Goal: Task Accomplishment & Management: Manage account settings

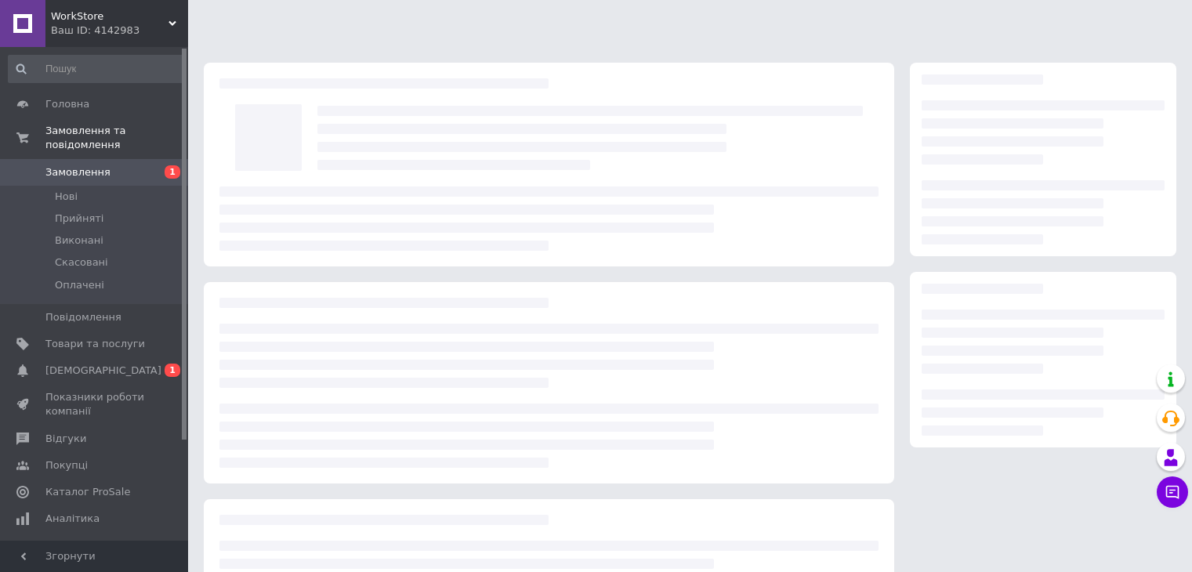
scroll to position [47, 0]
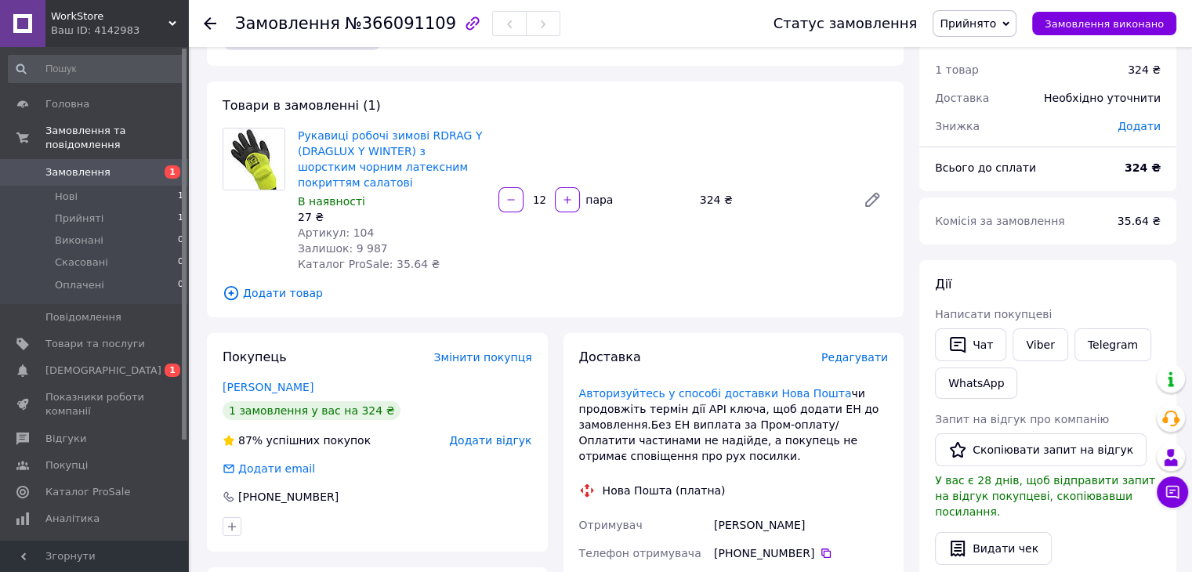
click at [123, 165] on span "Замовлення" at bounding box center [95, 172] width 100 height 14
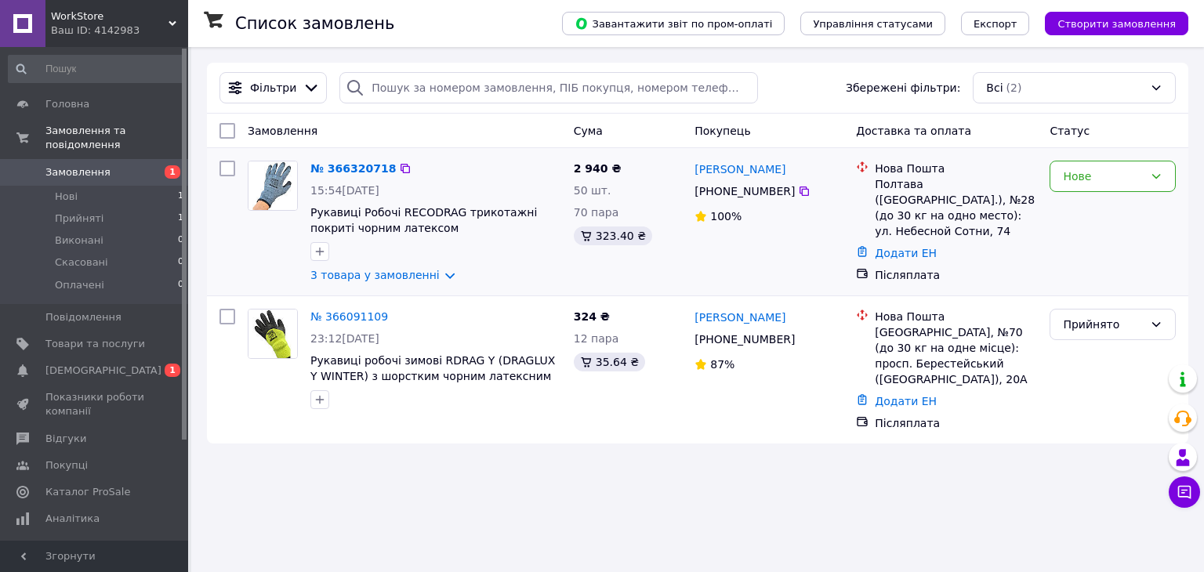
click at [559, 171] on div "№ 366320718" at bounding box center [436, 168] width 254 height 19
click at [339, 169] on link "№ 366320718" at bounding box center [352, 168] width 85 height 13
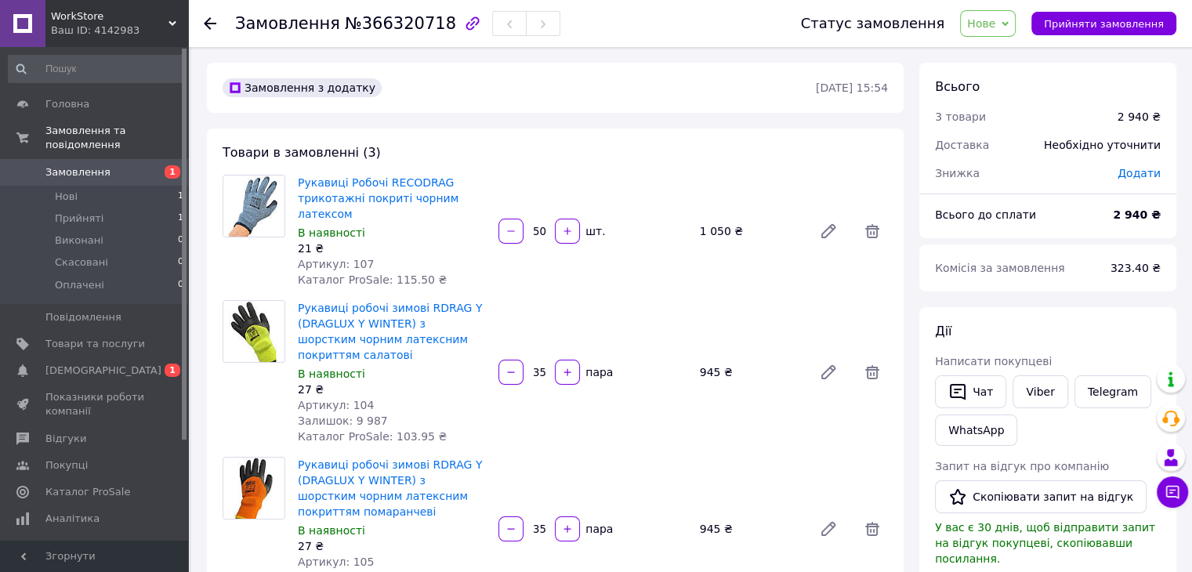
drag, startPoint x: 541, startPoint y: 230, endPoint x: 530, endPoint y: 233, distance: 10.5
click at [530, 233] on input "50" at bounding box center [539, 232] width 25 height 12
click at [690, 266] on div "Рукавиці Робочі RECODRAG трикотажні покриті чорним латексом В наявності 21 ₴ Ар…" at bounding box center [592, 231] width 603 height 119
click at [1091, 18] on span "Прийняти замовлення" at bounding box center [1104, 24] width 120 height 12
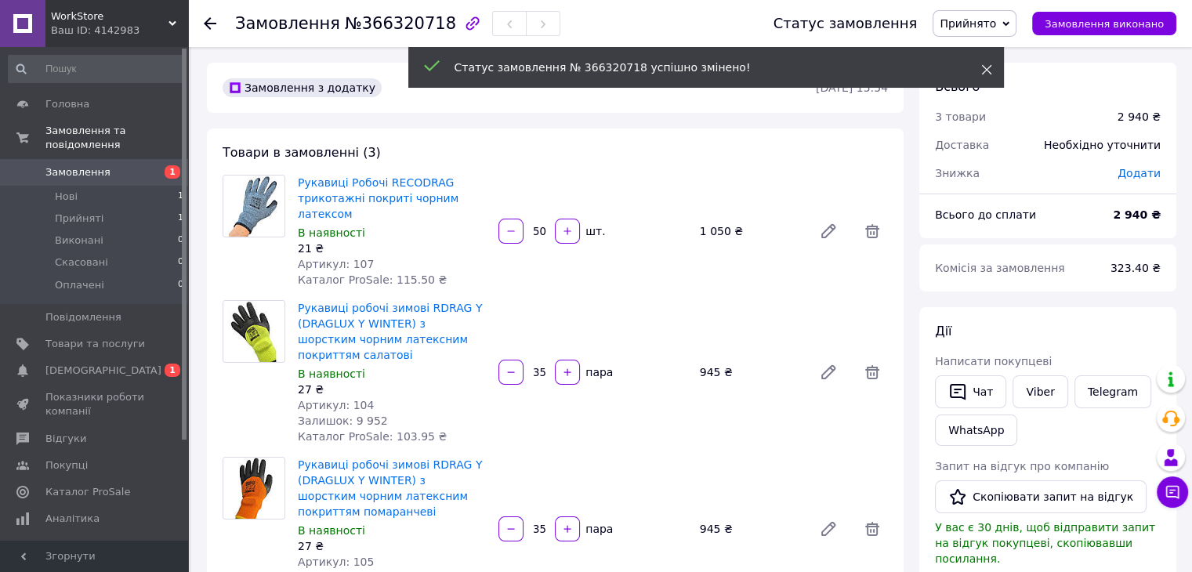
click at [981, 67] on icon at bounding box center [986, 69] width 11 height 11
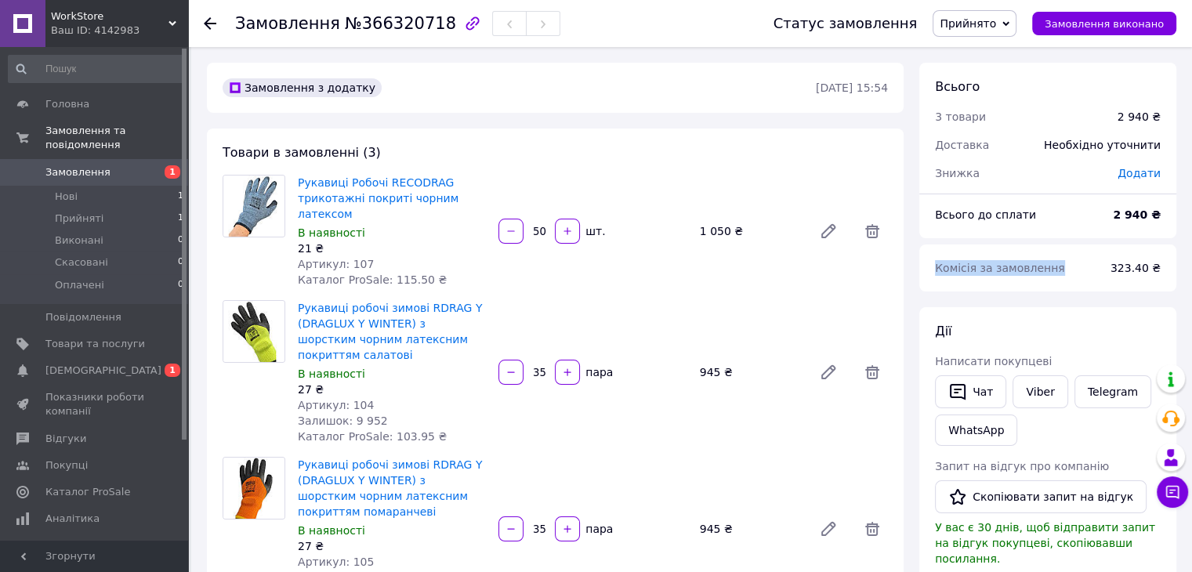
drag, startPoint x: 1047, startPoint y: 270, endPoint x: 932, endPoint y: 275, distance: 114.5
click at [932, 275] on div "Комісія за замовлення" at bounding box center [1013, 268] width 176 height 34
click at [1072, 266] on div "Комісія за замовлення" at bounding box center [1013, 268] width 176 height 34
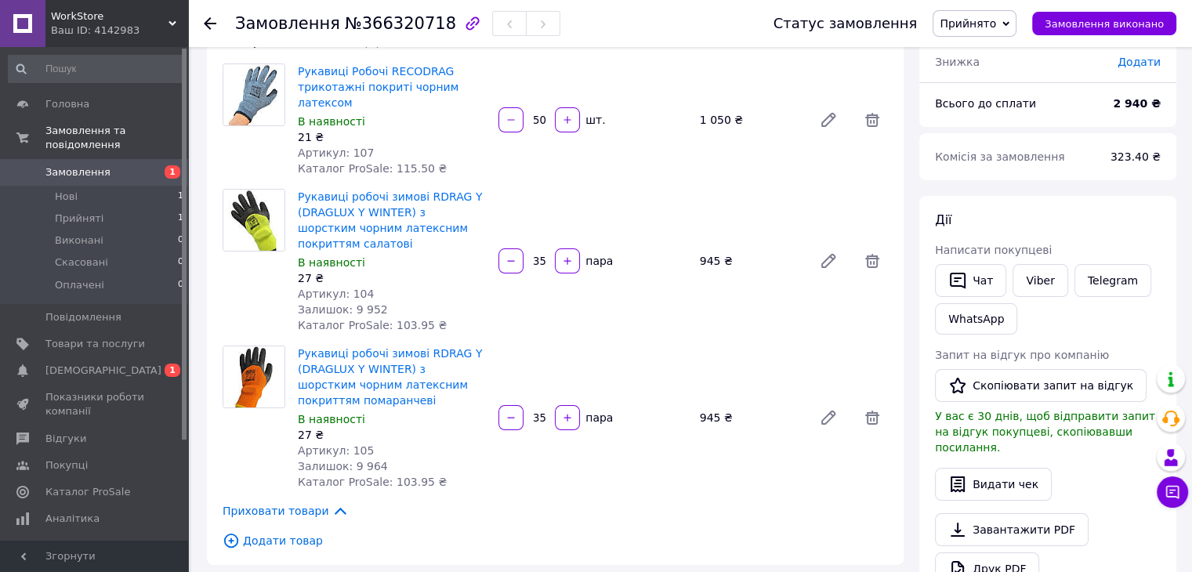
scroll to position [78, 0]
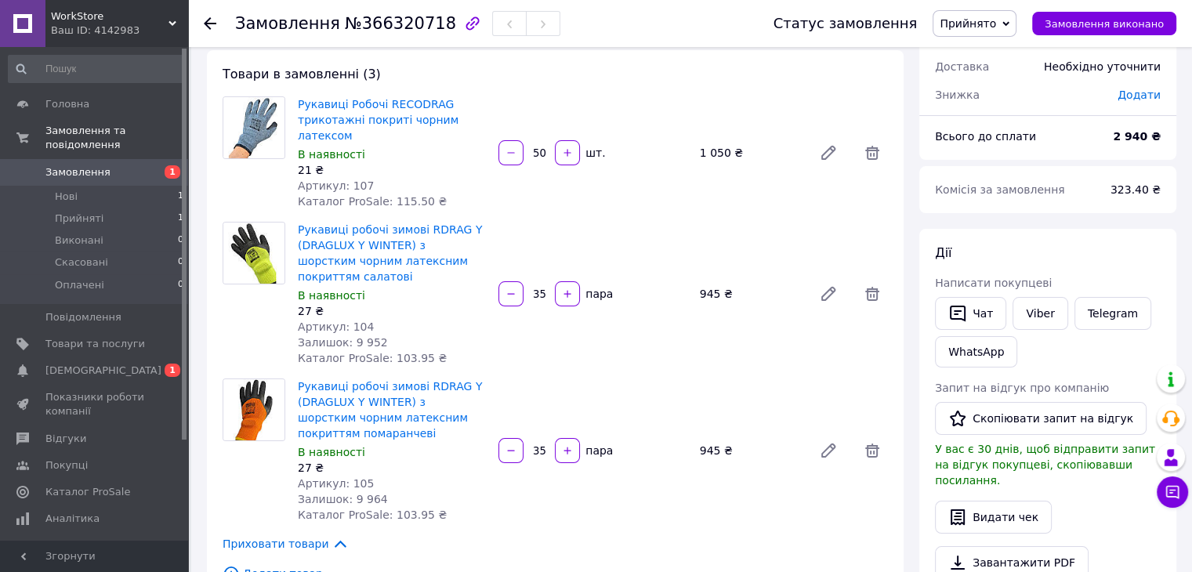
click at [1012, 24] on span "Прийнято" at bounding box center [974, 23] width 84 height 27
click at [1002, 75] on li "Скасовано" at bounding box center [974, 79] width 82 height 24
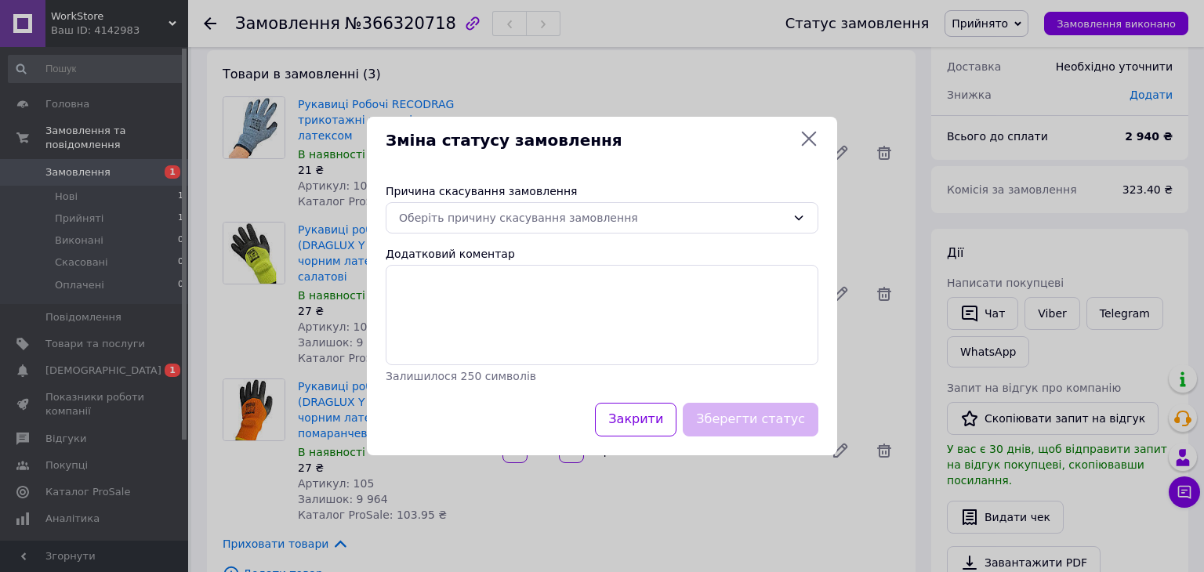
click at [813, 140] on icon at bounding box center [808, 138] width 19 height 19
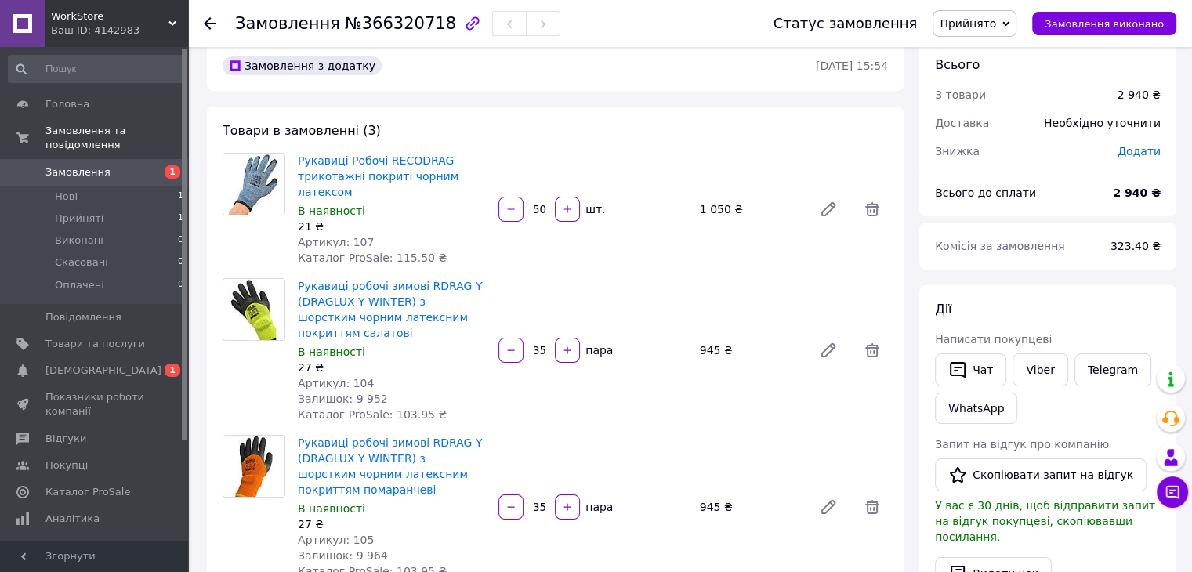
scroll to position [0, 0]
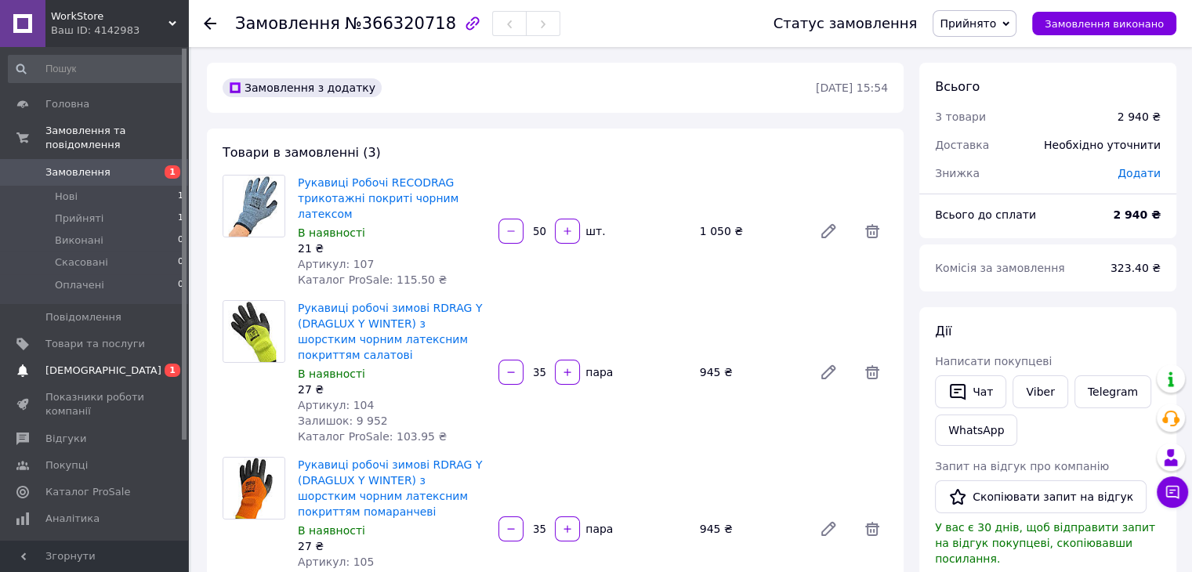
click at [66, 364] on span "[DEMOGRAPHIC_DATA]" at bounding box center [103, 371] width 116 height 14
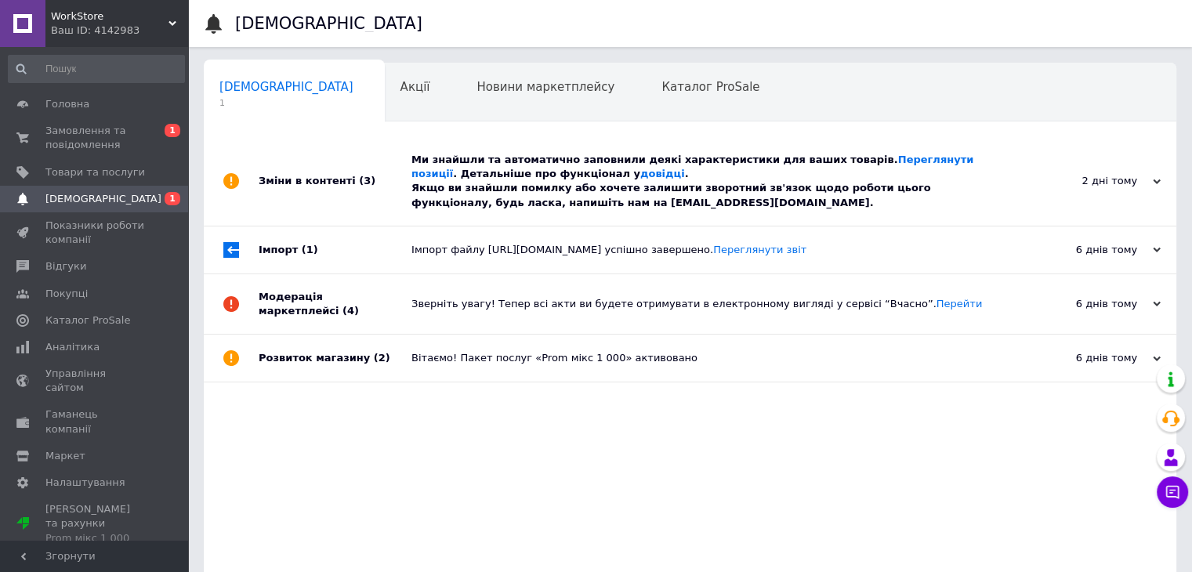
click at [618, 167] on div "Ми знайшли та автоматично заповнили деякі характеристики для ваших товарів. Пер…" at bounding box center [707, 181] width 592 height 57
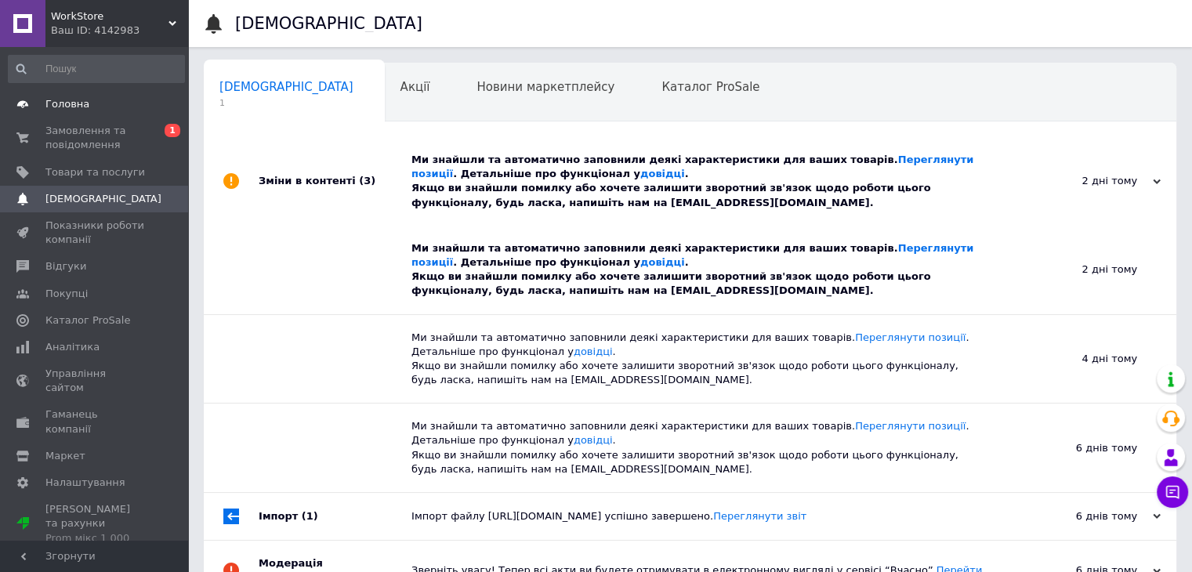
click at [95, 100] on span "Головна" at bounding box center [95, 104] width 100 height 14
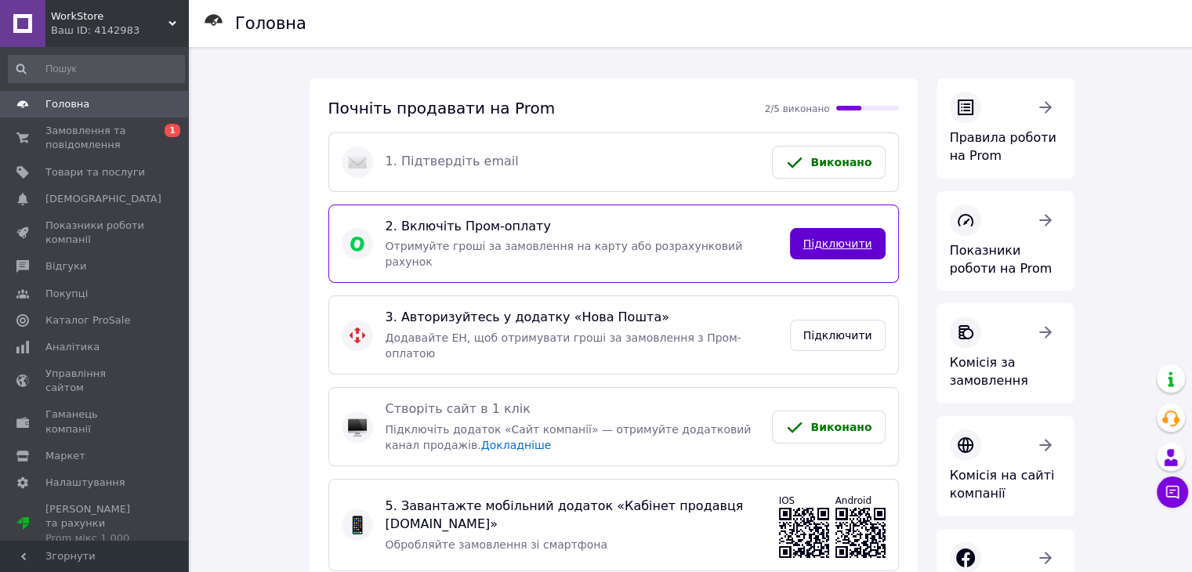
click at [824, 230] on link "Підключити" at bounding box center [838, 243] width 96 height 31
